Goal: Task Accomplishment & Management: Use online tool/utility

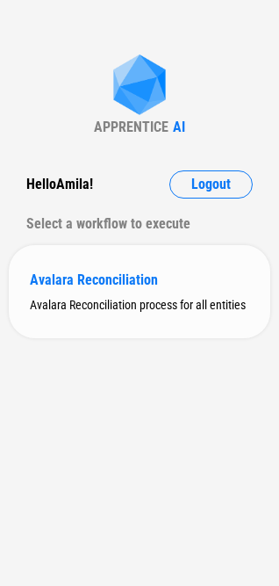
click at [120, 273] on div "Avalara Reconciliation" at bounding box center [140, 280] width 220 height 17
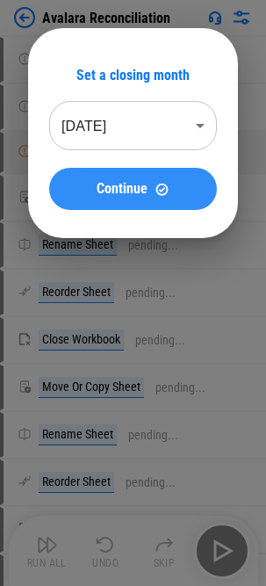
click at [116, 196] on span "Continue" at bounding box center [122, 189] width 51 height 14
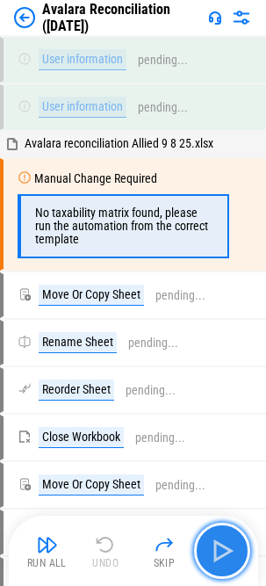
click at [229, 330] on img "button" at bounding box center [222, 551] width 28 height 28
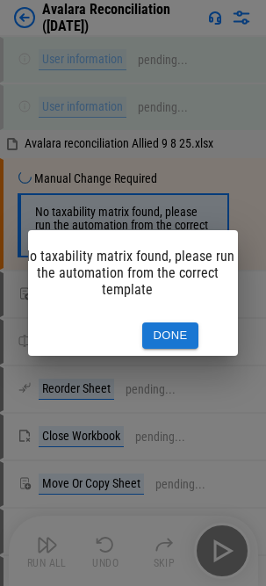
scroll to position [0, 54]
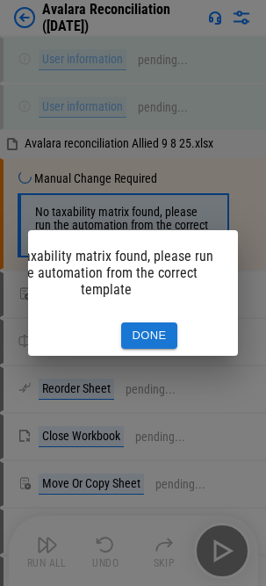
click at [154, 327] on button "Done" at bounding box center [149, 336] width 56 height 27
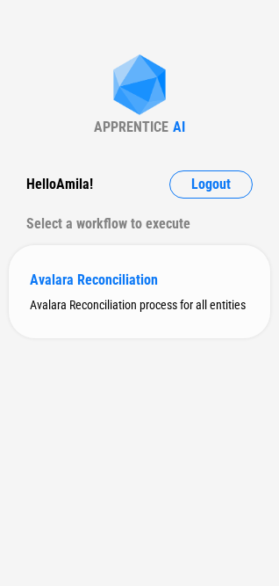
click at [76, 279] on div "Avalara Reconciliation" at bounding box center [140, 280] width 220 height 17
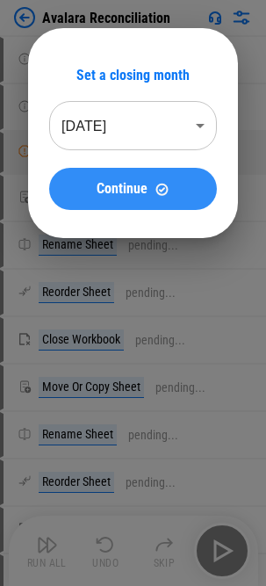
click at [108, 196] on span "Continue" at bounding box center [122, 189] width 51 height 14
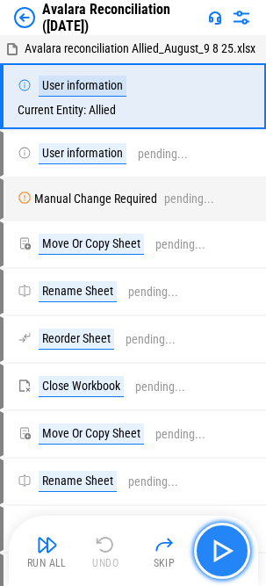
click at [214, 330] on img "button" at bounding box center [222, 551] width 28 height 28
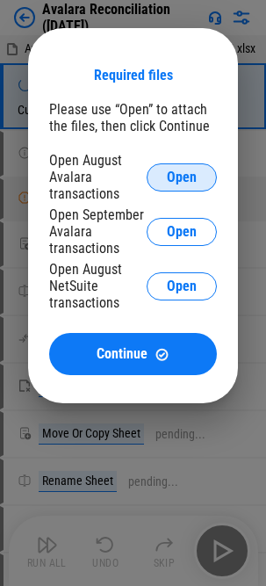
click at [190, 174] on span "Open" at bounding box center [182, 178] width 30 height 14
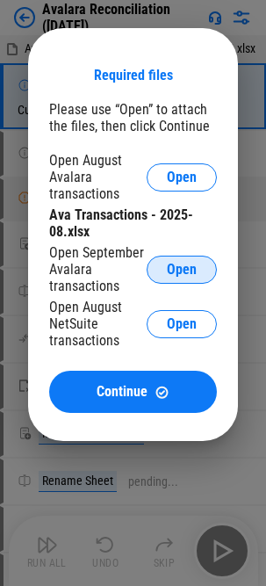
click at [180, 265] on span "Open" at bounding box center [182, 270] width 30 height 14
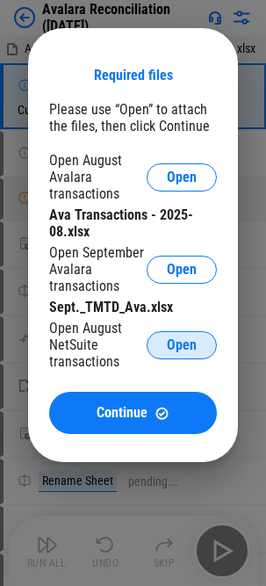
click at [196, 330] on span "Open" at bounding box center [182, 345] width 30 height 14
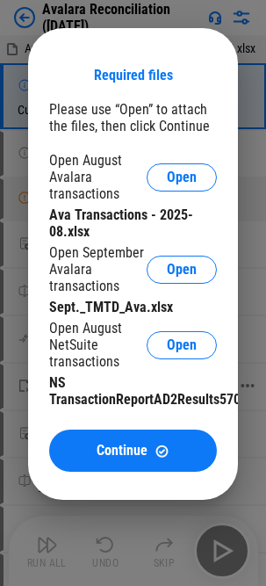
drag, startPoint x: 110, startPoint y: 460, endPoint x: 5, endPoint y: 441, distance: 106.2
click at [110, 330] on button "Continue" at bounding box center [133, 451] width 168 height 42
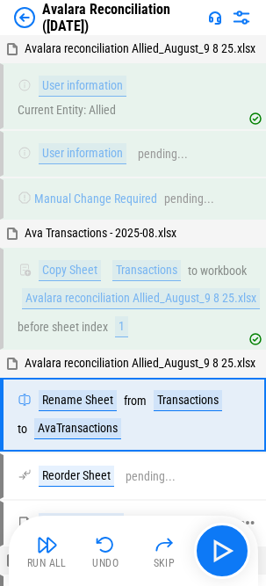
click at [53, 330] on img "button" at bounding box center [47, 544] width 21 height 21
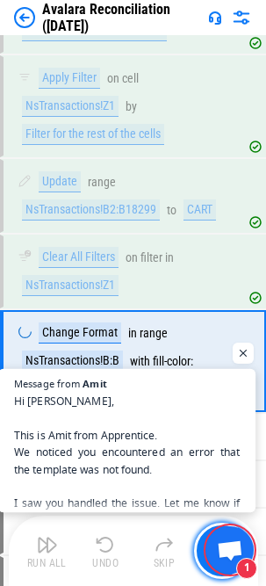
scroll to position [2500, 0]
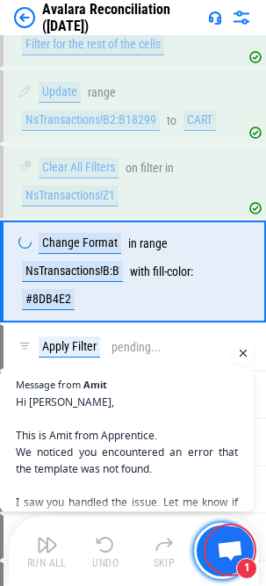
click at [244, 330] on span "Open chat" at bounding box center [244, 354] width 22 height 22
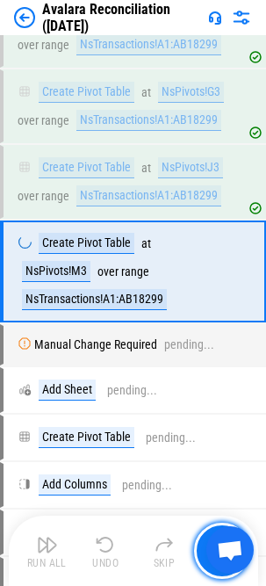
scroll to position [4179, 0]
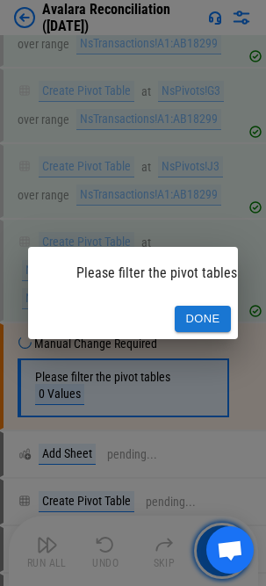
click at [202, 307] on button "Done" at bounding box center [203, 319] width 56 height 27
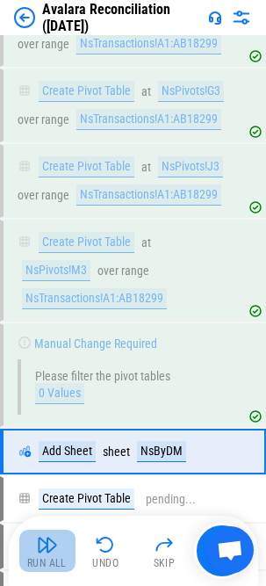
click at [45, 330] on img "button" at bounding box center [47, 544] width 21 height 21
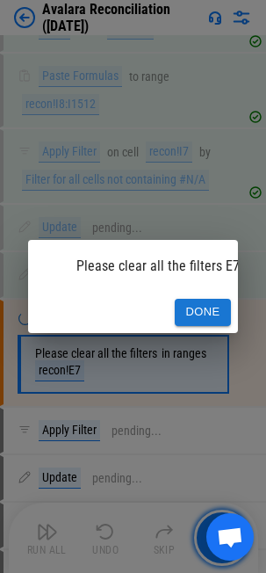
scroll to position [19002, 0]
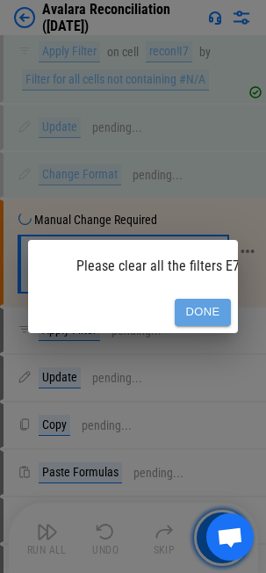
click at [216, 299] on button "Done" at bounding box center [203, 312] width 56 height 27
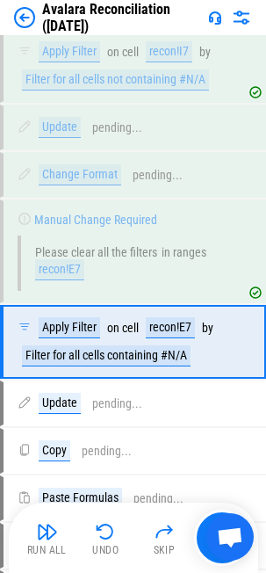
drag, startPoint x: 34, startPoint y: 535, endPoint x: 68, endPoint y: 522, distance: 35.9
click at [34, 330] on button "Run All" at bounding box center [47, 538] width 56 height 42
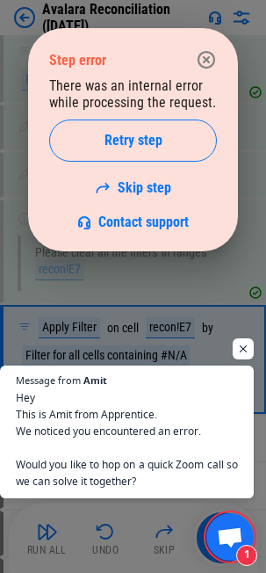
drag, startPoint x: 123, startPoint y: 129, endPoint x: 0, endPoint y: 156, distance: 125.8
click at [123, 129] on button "Retry step" at bounding box center [133, 141] width 168 height 42
click at [240, 330] on span "Open chat" at bounding box center [244, 349] width 22 height 22
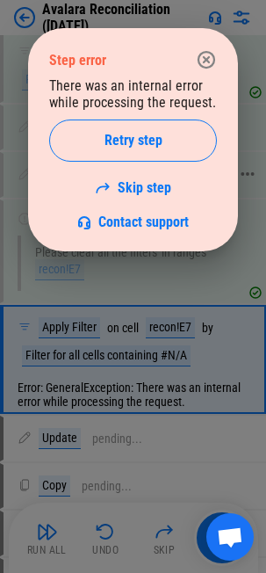
drag, startPoint x: 157, startPoint y: 187, endPoint x: 11, endPoint y: 220, distance: 150.3
click at [157, 187] on link "Skip step" at bounding box center [133, 187] width 76 height 17
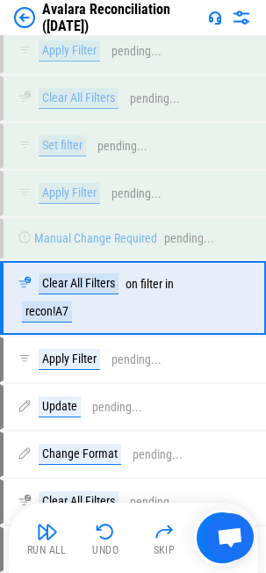
scroll to position [19966, 0]
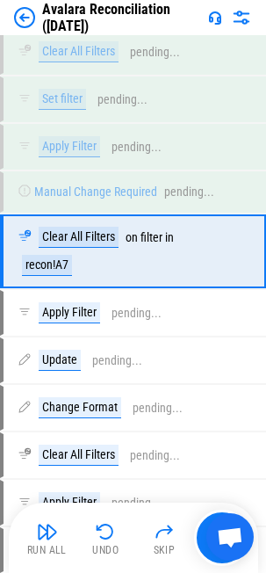
drag, startPoint x: 26, startPoint y: 534, endPoint x: 3, endPoint y: 532, distance: 23.9
click at [26, 330] on button "Run All" at bounding box center [47, 538] width 56 height 42
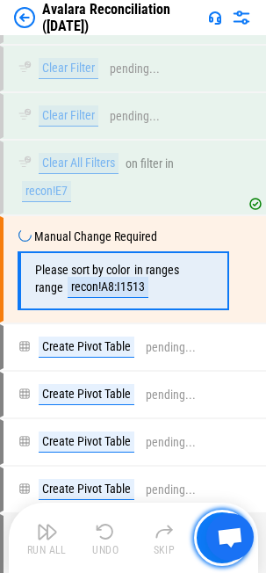
scroll to position [22282, 0]
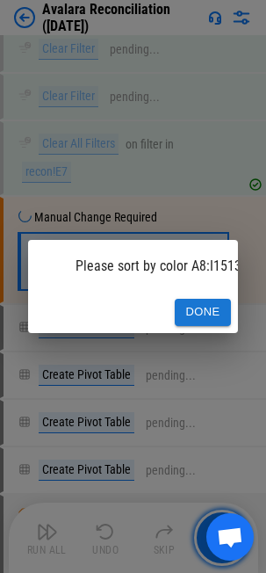
click at [219, 305] on button "Done" at bounding box center [203, 312] width 56 height 27
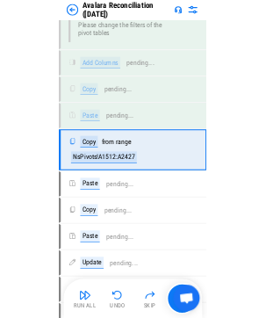
scroll to position [22800, 0]
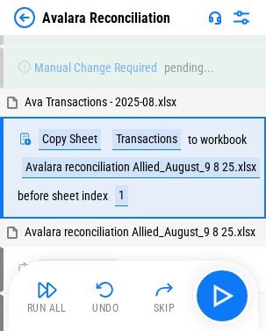
scroll to position [134, 0]
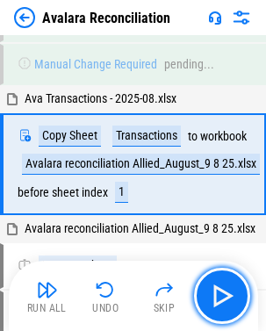
drag, startPoint x: 219, startPoint y: 295, endPoint x: 229, endPoint y: 292, distance: 10.3
click at [219, 295] on img "button" at bounding box center [222, 296] width 28 height 28
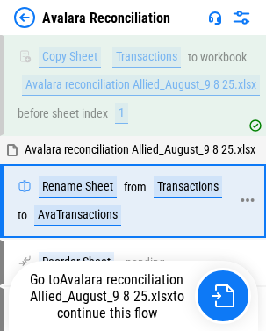
scroll to position [250, 0]
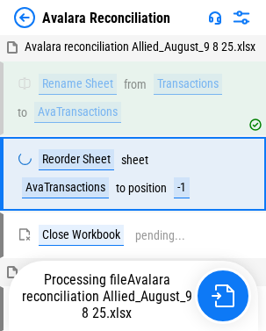
scroll to position [326, 0]
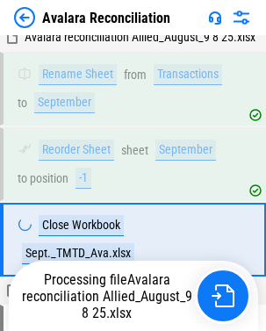
scroll to position [775, 0]
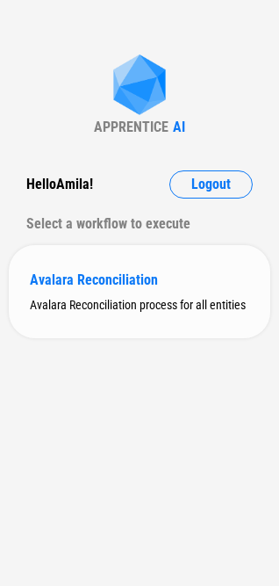
click at [69, 270] on div "Avalara Reconciliation Avalara Reconciliation process for all entities" at bounding box center [140, 291] width 262 height 93
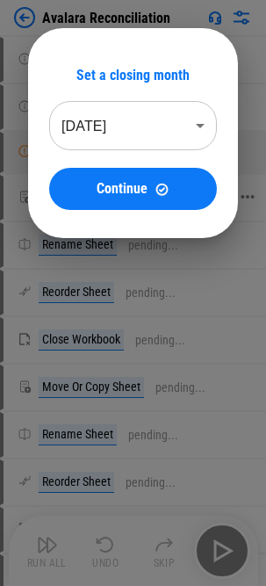
click at [120, 182] on span "Continue" at bounding box center [122, 189] width 51 height 14
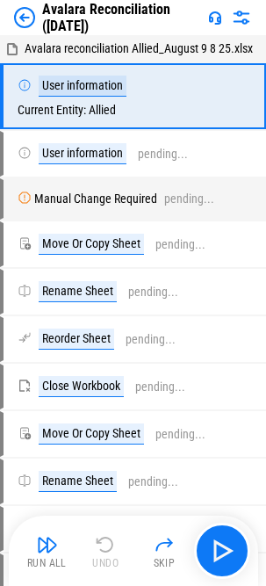
click at [43, 330] on button "Run All" at bounding box center [47, 551] width 56 height 42
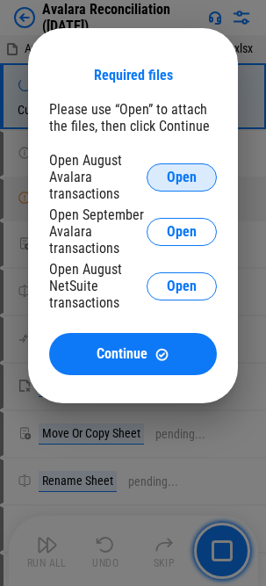
click at [171, 171] on span "Open" at bounding box center [182, 178] width 30 height 14
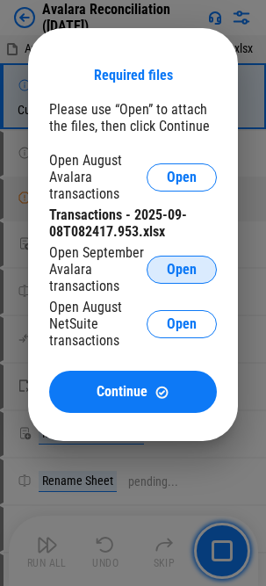
click at [178, 274] on span "Open" at bounding box center [182, 270] width 30 height 14
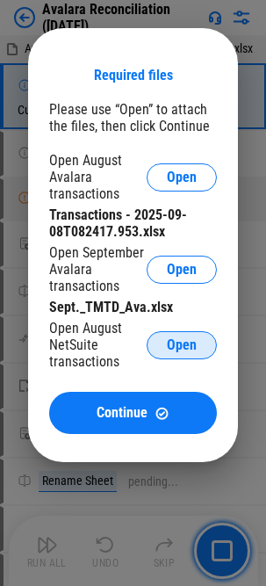
click at [191, 330] on span "Open" at bounding box center [182, 345] width 30 height 14
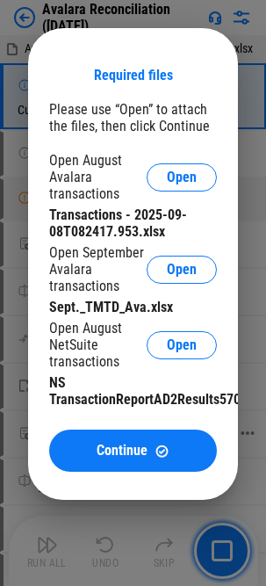
drag, startPoint x: 129, startPoint y: 456, endPoint x: 100, endPoint y: 452, distance: 29.3
click at [129, 330] on span "Continue" at bounding box center [122, 451] width 51 height 14
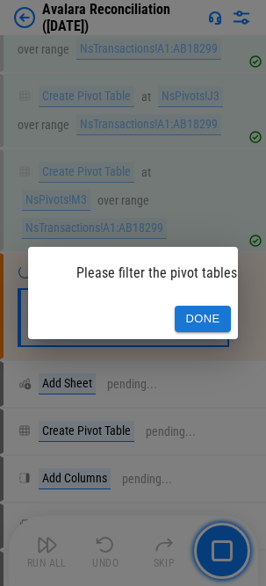
scroll to position [4284, 0]
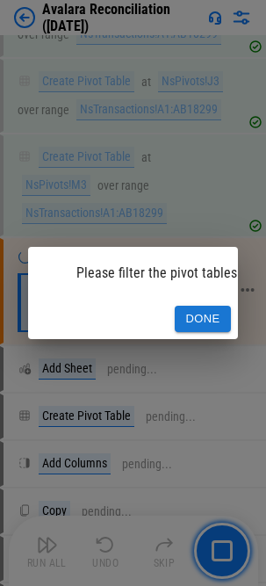
click at [199, 306] on button "Done" at bounding box center [203, 319] width 56 height 27
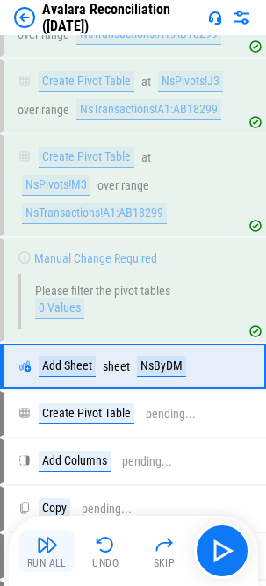
click at [42, 330] on img "button" at bounding box center [47, 544] width 21 height 21
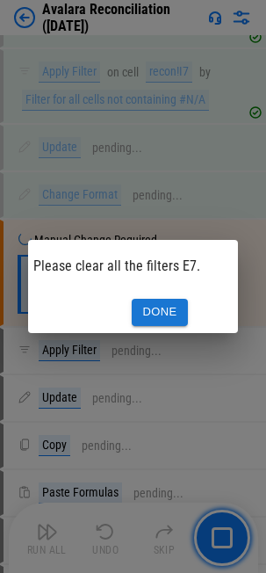
scroll to position [0, 45]
drag, startPoint x: 159, startPoint y: 307, endPoint x: 139, endPoint y: 307, distance: 20.2
click at [159, 307] on button "Done" at bounding box center [158, 312] width 56 height 27
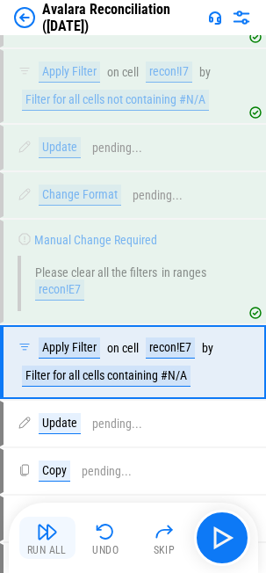
click at [55, 330] on img "button" at bounding box center [47, 531] width 21 height 21
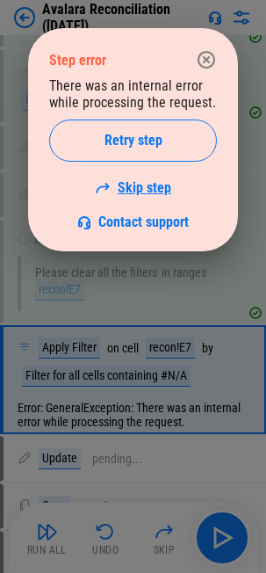
click at [145, 180] on link "Skip step" at bounding box center [133, 187] width 76 height 17
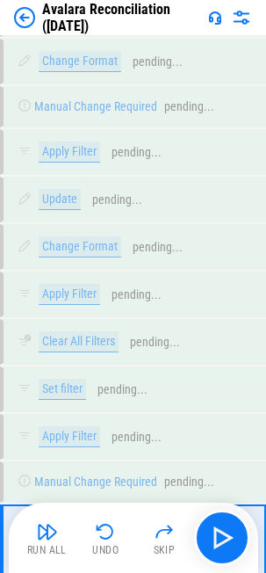
scroll to position [19966, 0]
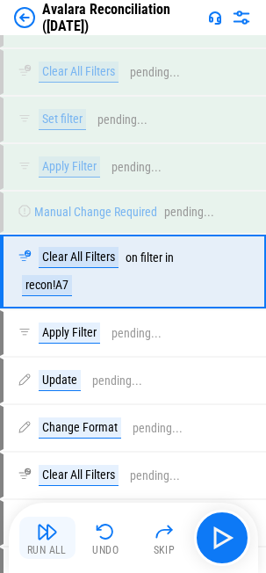
click at [44, 330] on img "button" at bounding box center [47, 531] width 21 height 21
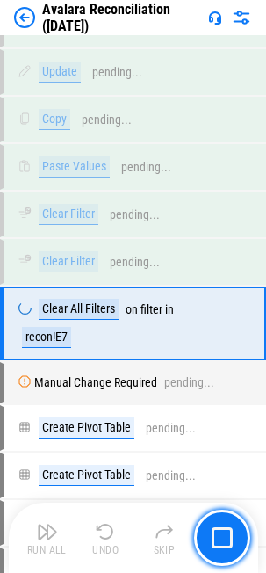
scroll to position [22218, 0]
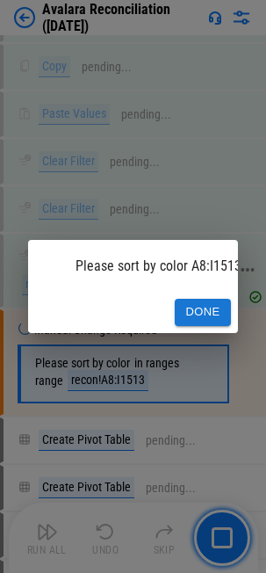
click at [212, 303] on button "Done" at bounding box center [203, 312] width 56 height 27
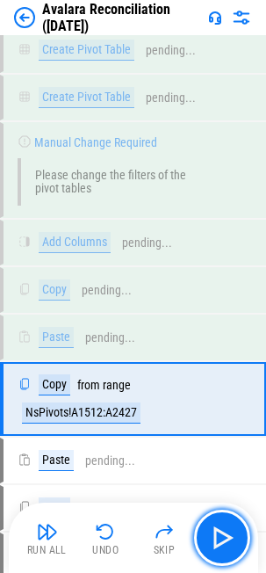
scroll to position [22829, 0]
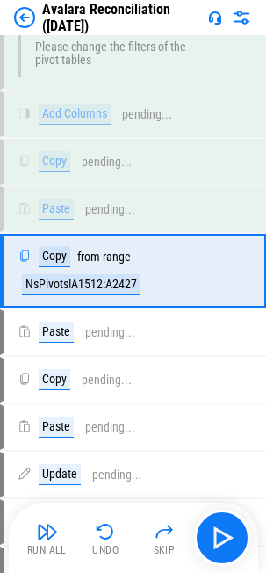
click at [33, 330] on button "Run All" at bounding box center [47, 538] width 56 height 42
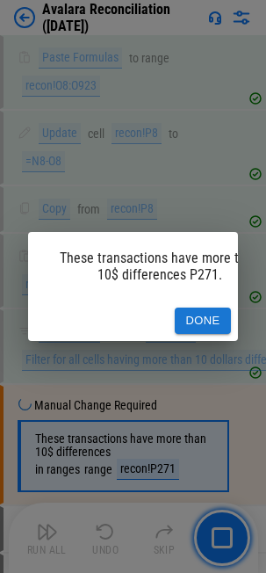
scroll to position [23713, 0]
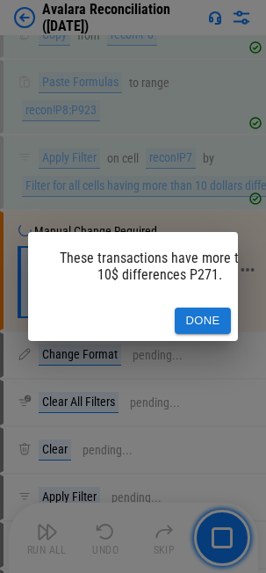
click at [200, 308] on button "Done" at bounding box center [203, 321] width 56 height 27
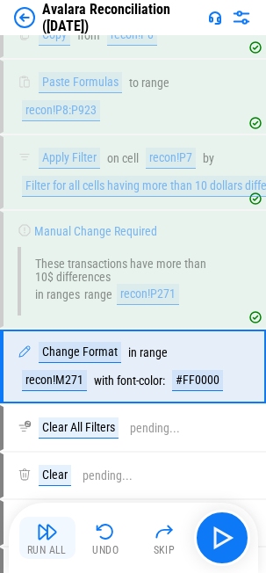
click at [47, 330] on img "button" at bounding box center [47, 531] width 21 height 21
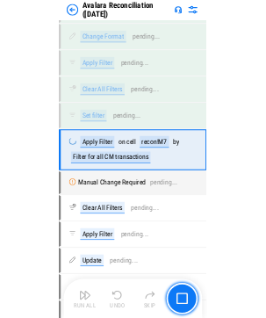
scroll to position [26350, 0]
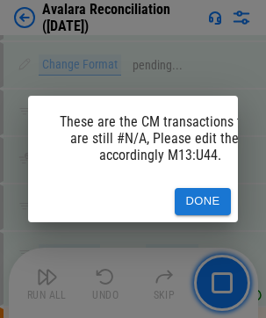
click at [209, 190] on button "Done" at bounding box center [203, 201] width 56 height 27
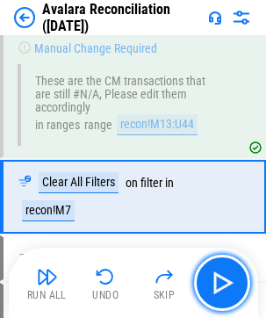
scroll to position [26685, 0]
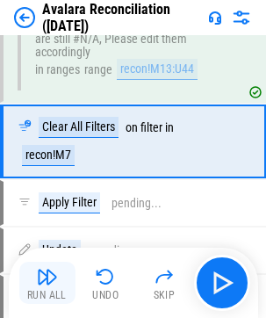
click at [41, 282] on img "button" at bounding box center [47, 276] width 21 height 21
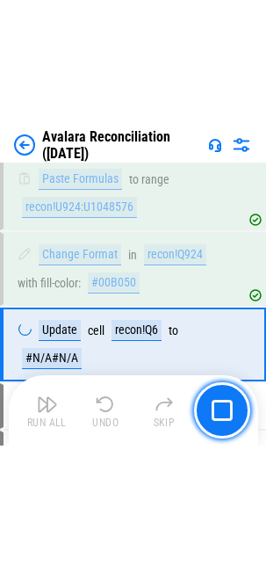
scroll to position [27668, 0]
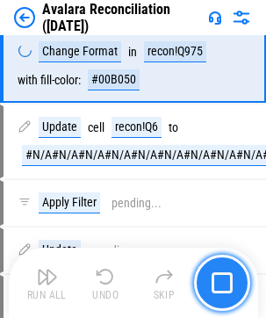
click at [213, 279] on img "button" at bounding box center [222, 282] width 21 height 21
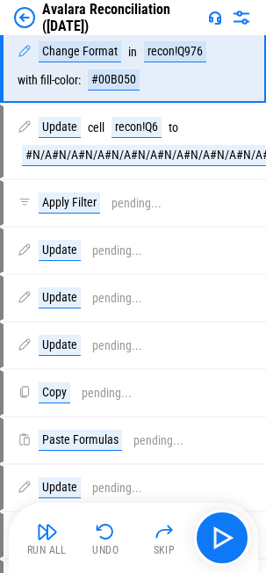
drag, startPoint x: 55, startPoint y: 534, endPoint x: 4, endPoint y: 534, distance: 51.9
click at [55, 330] on img "button" at bounding box center [47, 531] width 21 height 21
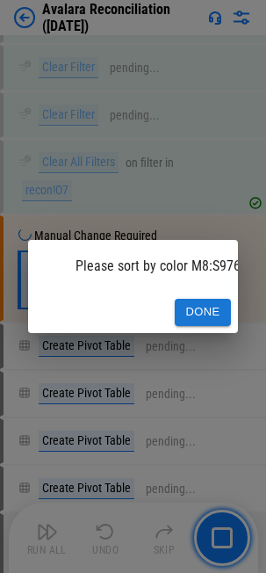
scroll to position [28958, 0]
click at [214, 302] on button "Done" at bounding box center [203, 312] width 56 height 27
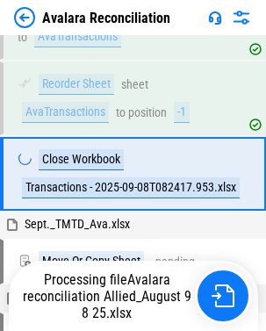
scroll to position [402, 0]
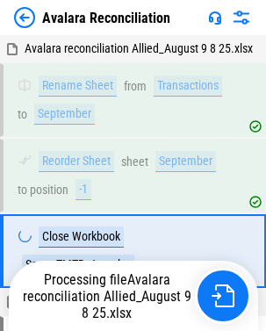
scroll to position [785, 0]
